Goal: Task Accomplishment & Management: Use online tool/utility

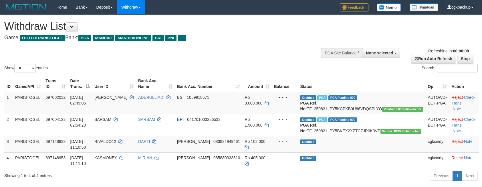
select select
select select "**"
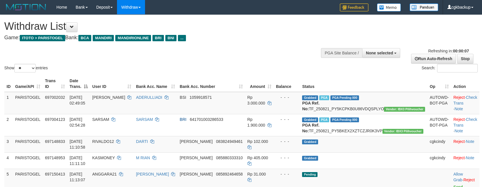
select select
select select "**"
drag, startPoint x: 298, startPoint y: 29, endPoint x: 298, endPoint y: 34, distance: 4.9
click at [298, 29] on h1 "Withdraw List" at bounding box center [159, 26] width 311 height 11
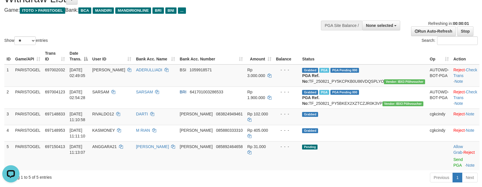
scroll to position [71, 0]
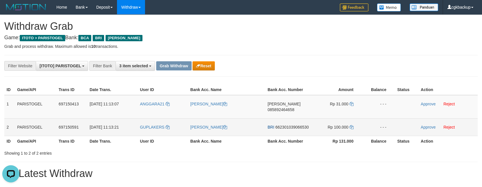
click at [148, 128] on td "GUPLAKERS" at bounding box center [163, 126] width 50 height 17
copy link "GUPLAKERS"
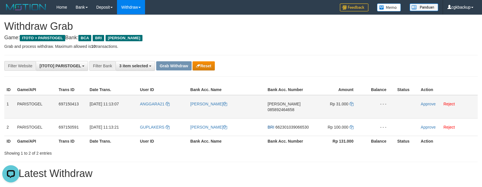
click at [192, 109] on td "[PERSON_NAME]" at bounding box center [226, 106] width 77 height 23
copy link "[PERSON_NAME]"
click at [145, 109] on td "ANGGARA21" at bounding box center [163, 106] width 50 height 23
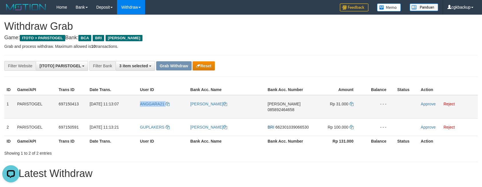
copy link "ANGGARA21"
click at [288, 112] on td "DANA 085892464658" at bounding box center [288, 106] width 47 height 23
copy span "085892464658"
click at [349, 102] on link at bounding box center [351, 104] width 4 height 5
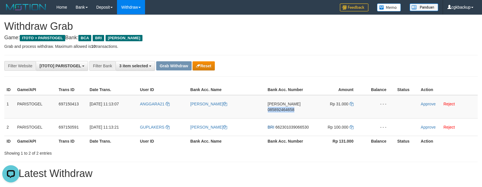
copy span "085892464658"
click at [426, 102] on link "Approve" at bounding box center [428, 104] width 15 height 5
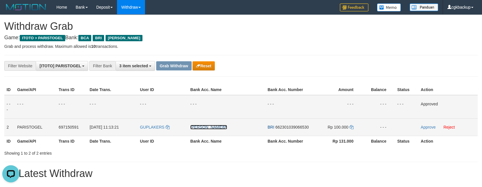
click at [204, 128] on link "EKO RIYANTO" at bounding box center [208, 127] width 37 height 5
click at [201, 132] on td "EKO RIYANTO" at bounding box center [226, 126] width 77 height 17
copy link "EKO RIYANTO"
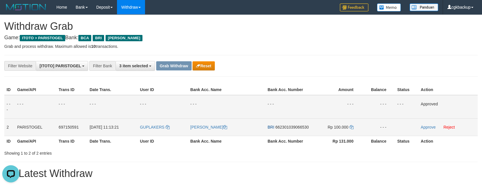
click at [151, 131] on td "GUPLAKERS" at bounding box center [163, 126] width 50 height 17
copy link "GUPLAKERS"
click at [285, 132] on td "BRI 662301039066530" at bounding box center [288, 126] width 47 height 17
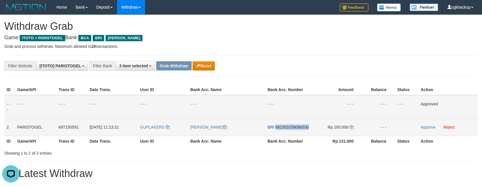
copy span "662301039066530"
click at [292, 134] on td "BRI 662301039066530" at bounding box center [288, 126] width 47 height 17
click at [350, 128] on icon at bounding box center [351, 127] width 4 height 4
click at [351, 128] on icon at bounding box center [351, 127] width 4 height 4
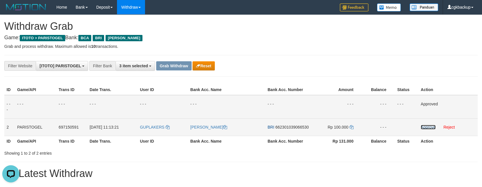
click at [432, 127] on link "Approve" at bounding box center [428, 127] width 15 height 5
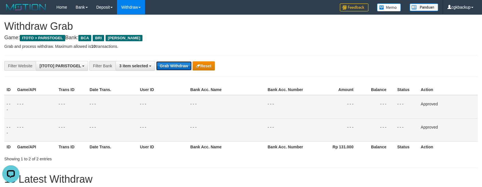
click at [176, 68] on button "Grab Withdraw" at bounding box center [173, 65] width 35 height 9
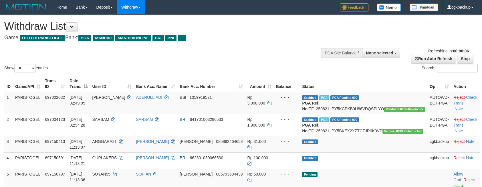
select select
select select "**"
select select
select select "**"
select select
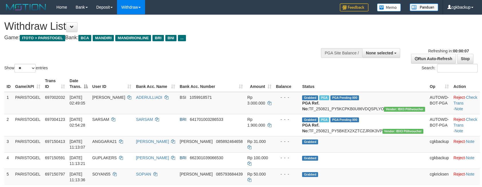
select select "**"
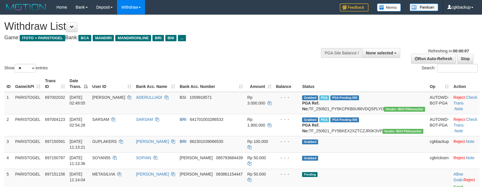
select select
select select "**"
